Goal: Information Seeking & Learning: Learn about a topic

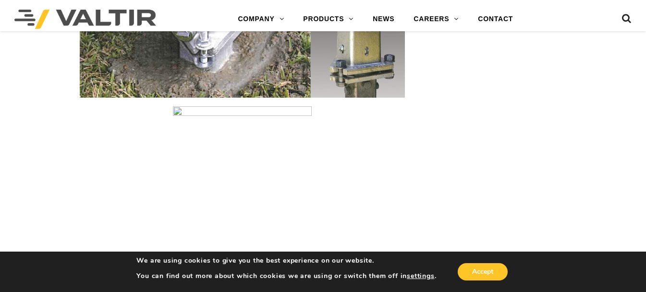
scroll to position [1185, 0]
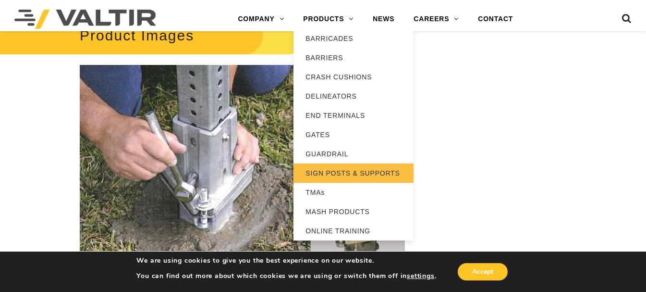
click at [334, 175] on link "SIGN POSTS & SUPPORTS" at bounding box center [353, 172] width 120 height 19
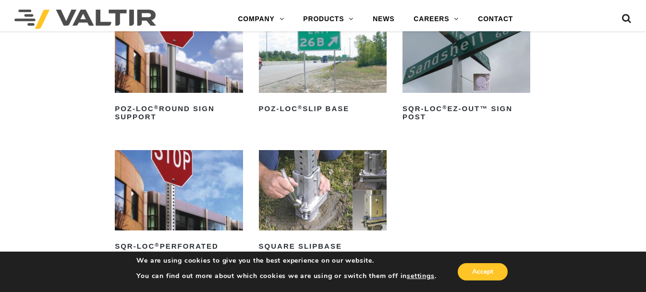
scroll to position [144, 0]
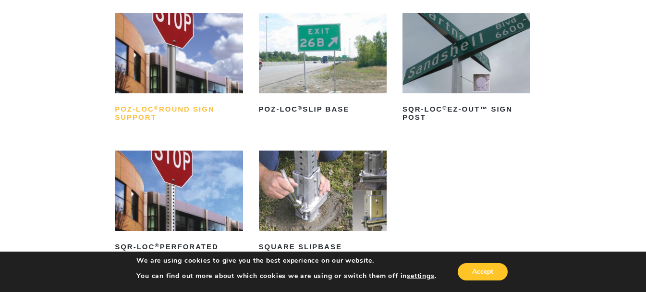
click at [136, 106] on h2 "POZ-LOC ® Round Sign Support" at bounding box center [179, 113] width 128 height 23
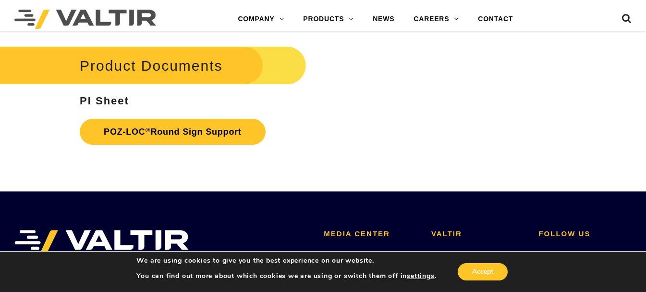
scroll to position [1057, 0]
